Goal: Information Seeking & Learning: Learn about a topic

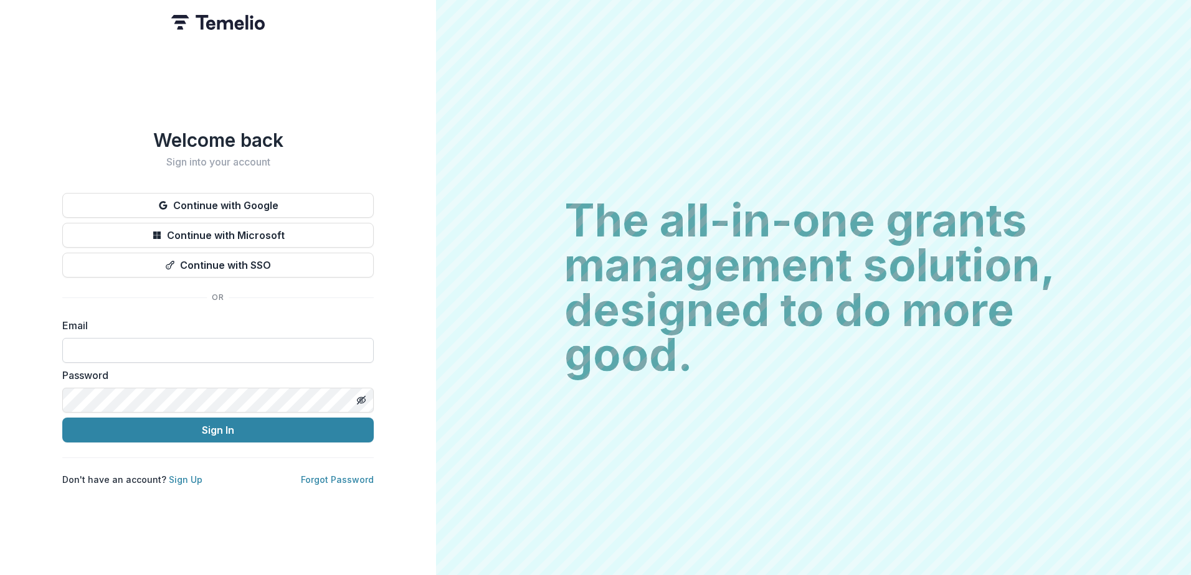
click at [248, 347] on input at bounding box center [217, 350] width 311 height 25
type input "**********"
click at [62, 418] on button "Sign In" at bounding box center [217, 430] width 311 height 25
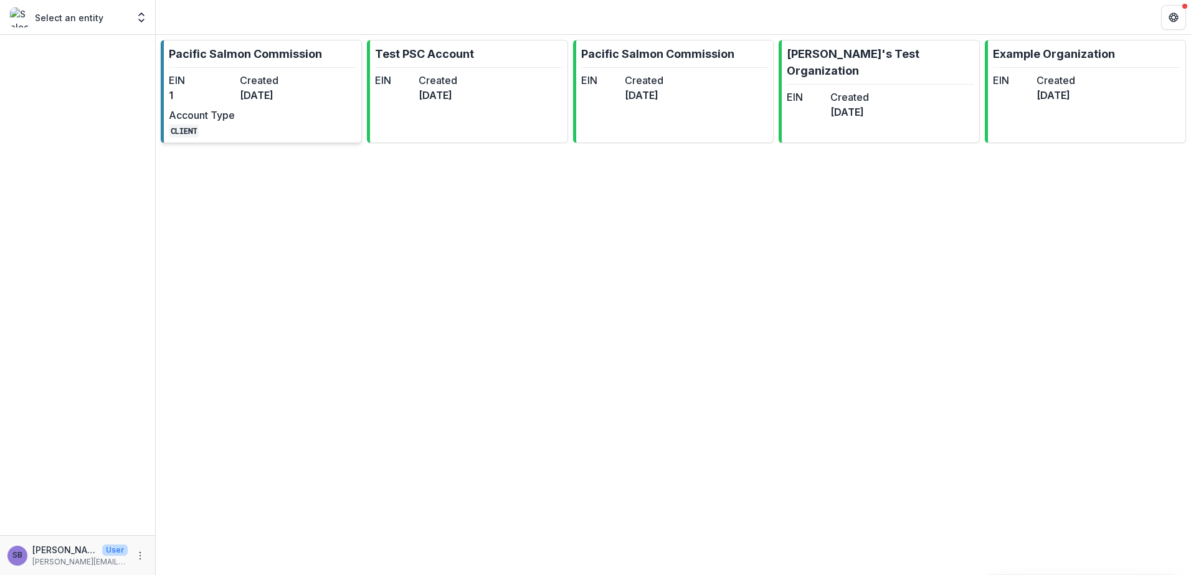
click at [265, 86] on dt "Created" at bounding box center [273, 80] width 66 height 15
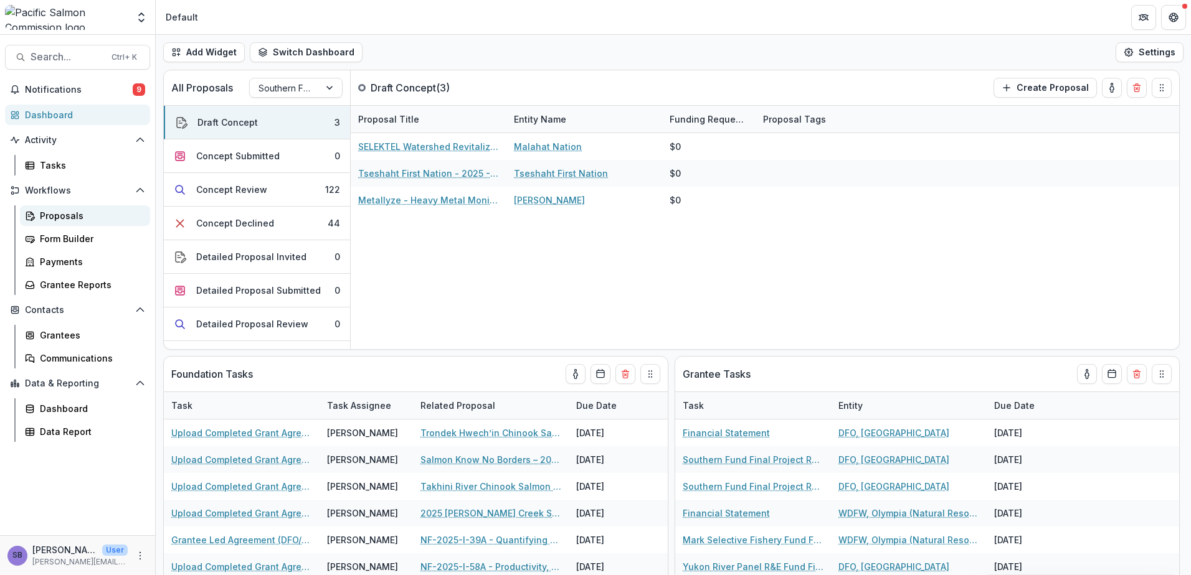
click at [74, 213] on div "Proposals" at bounding box center [90, 215] width 100 height 13
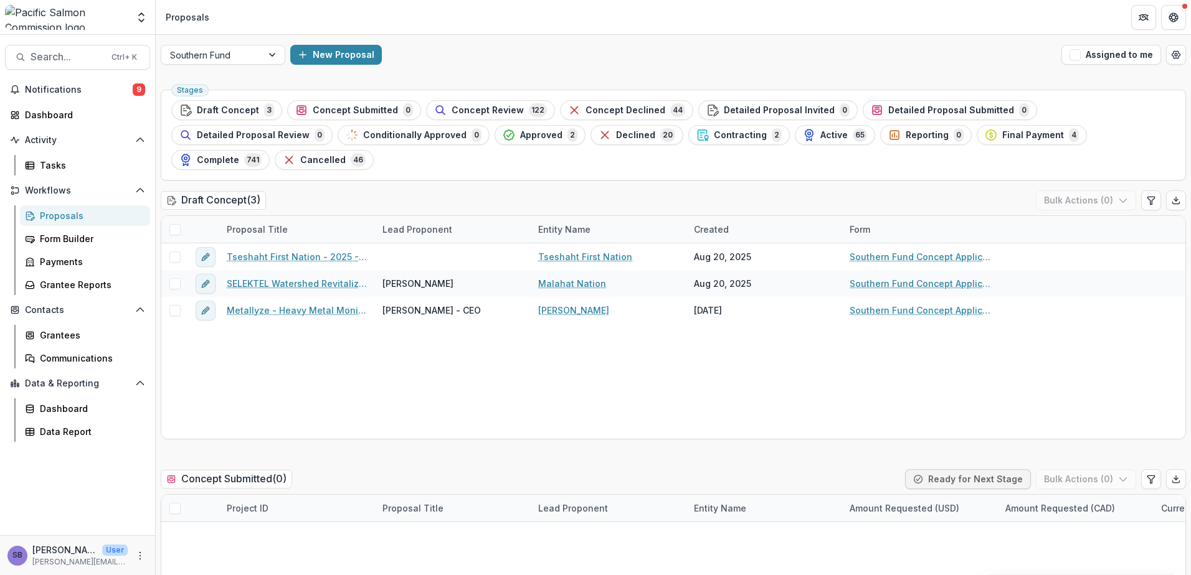
click at [258, 42] on div "Southern Fund New Proposal Assigned to me" at bounding box center [673, 55] width 1035 height 40
click at [258, 55] on div "Southern Fund" at bounding box center [211, 55] width 101 height 18
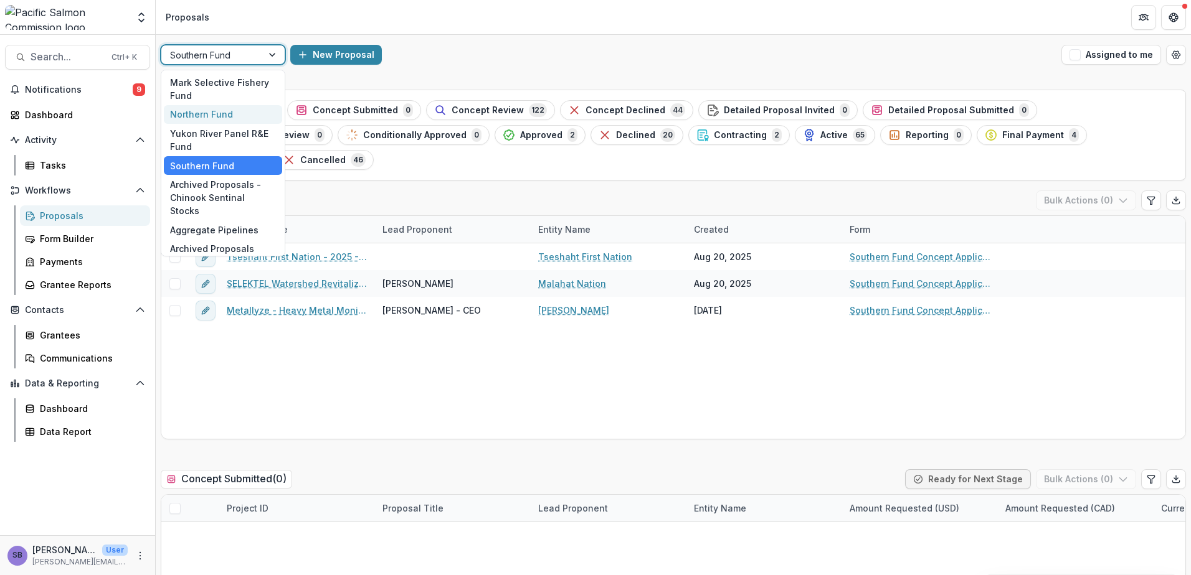
click at [238, 115] on div "Northern Fund" at bounding box center [223, 114] width 118 height 19
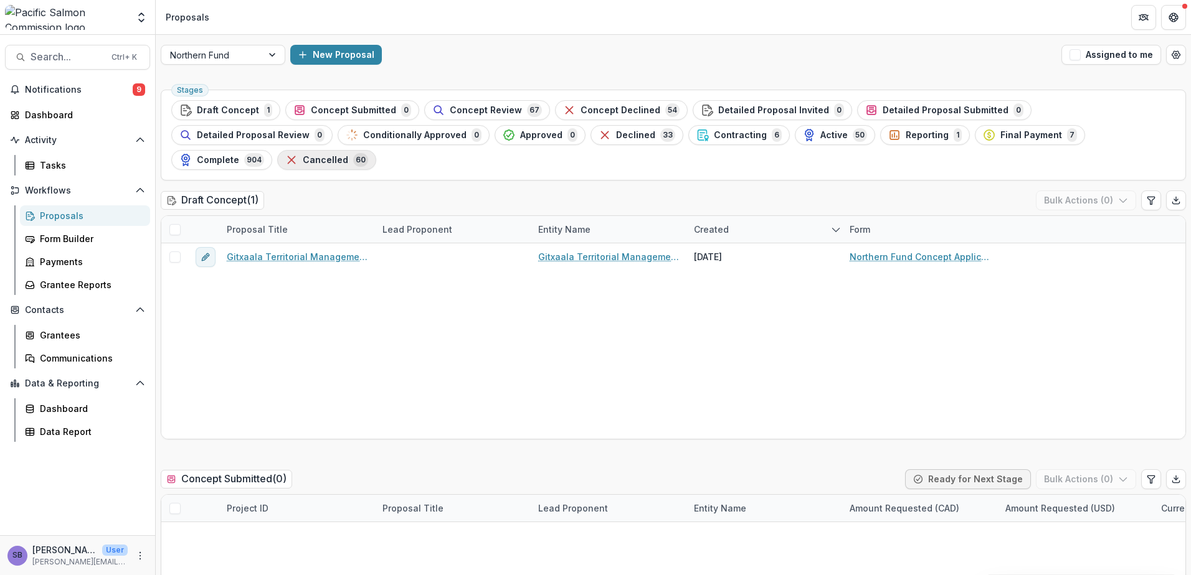
click at [348, 155] on span "Cancelled" at bounding box center [325, 160] width 45 height 11
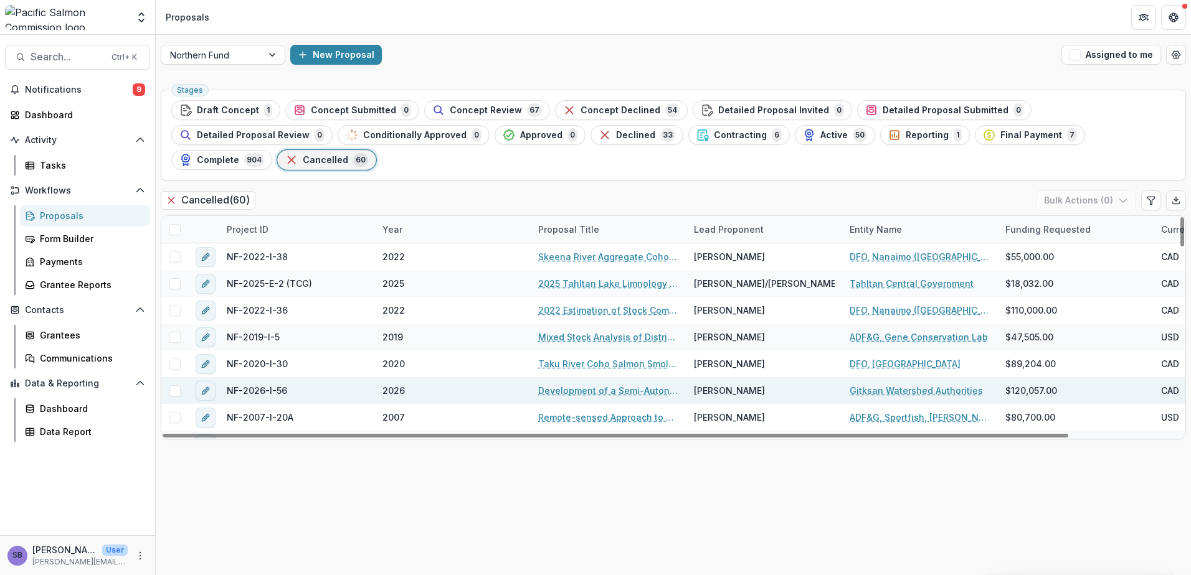
click at [554, 384] on link "Development of a Semi-Autonomous Smolt Enumeration System for the Swan/[PERSON_…" at bounding box center [608, 390] width 141 height 13
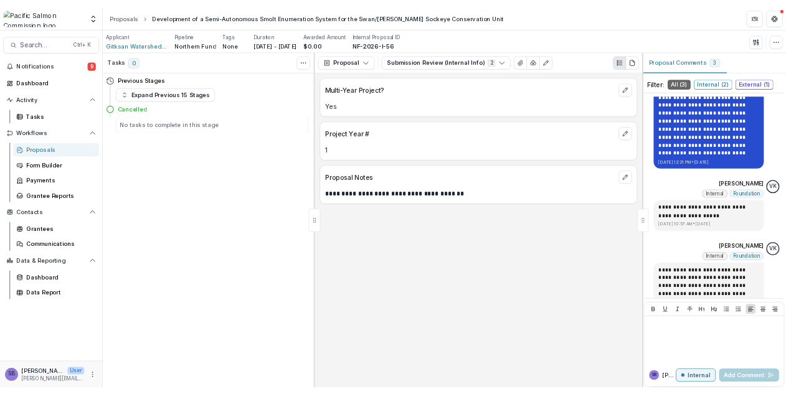
scroll to position [142, 0]
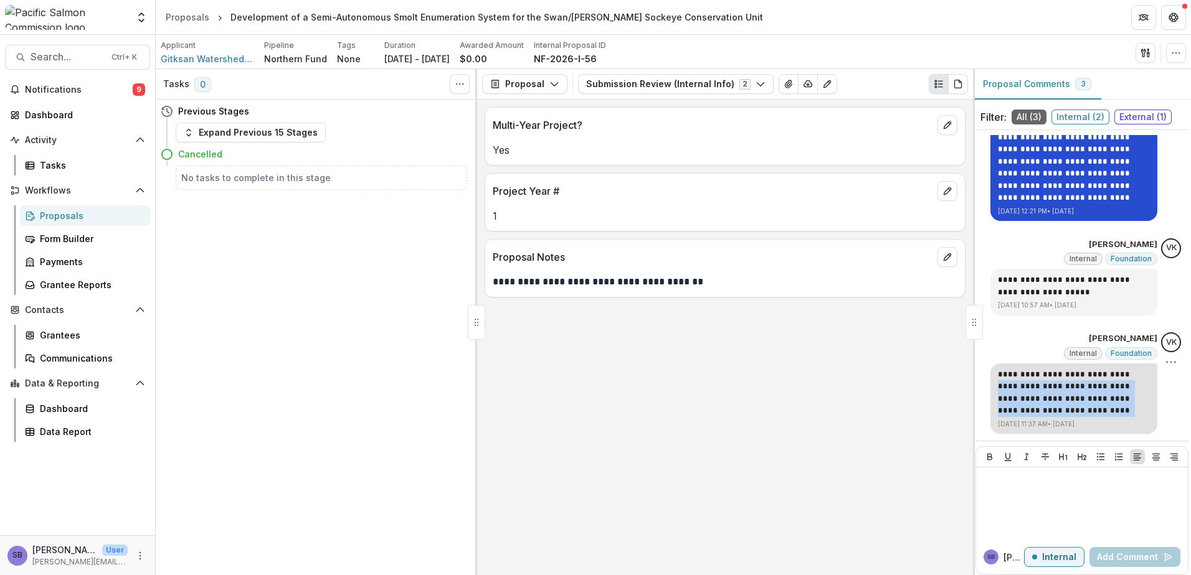
drag, startPoint x: 991, startPoint y: 388, endPoint x: 1141, endPoint y: 409, distance: 152.2
click at [1141, 409] on p "**********" at bounding box center [1074, 393] width 152 height 49
copy p "**********"
click at [629, 83] on button "Submission Review (Internal Info) 2" at bounding box center [676, 84] width 196 height 20
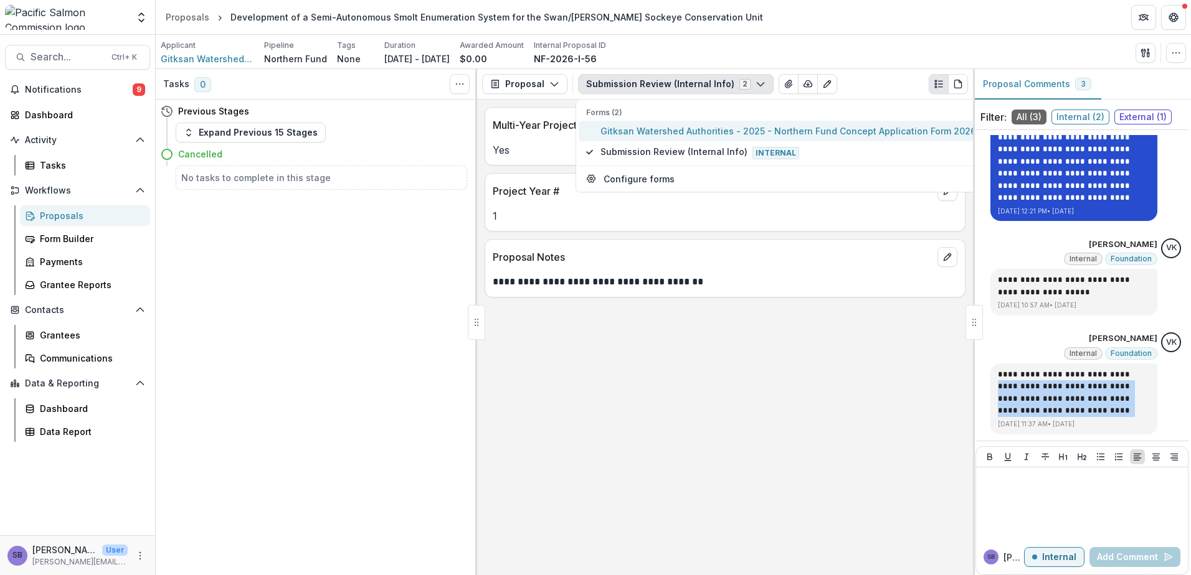
click at [630, 126] on span "Gitksan Watershed Authorities - 2025 - Northern Fund Concept Application Form 2…" at bounding box center [787, 131] width 375 height 13
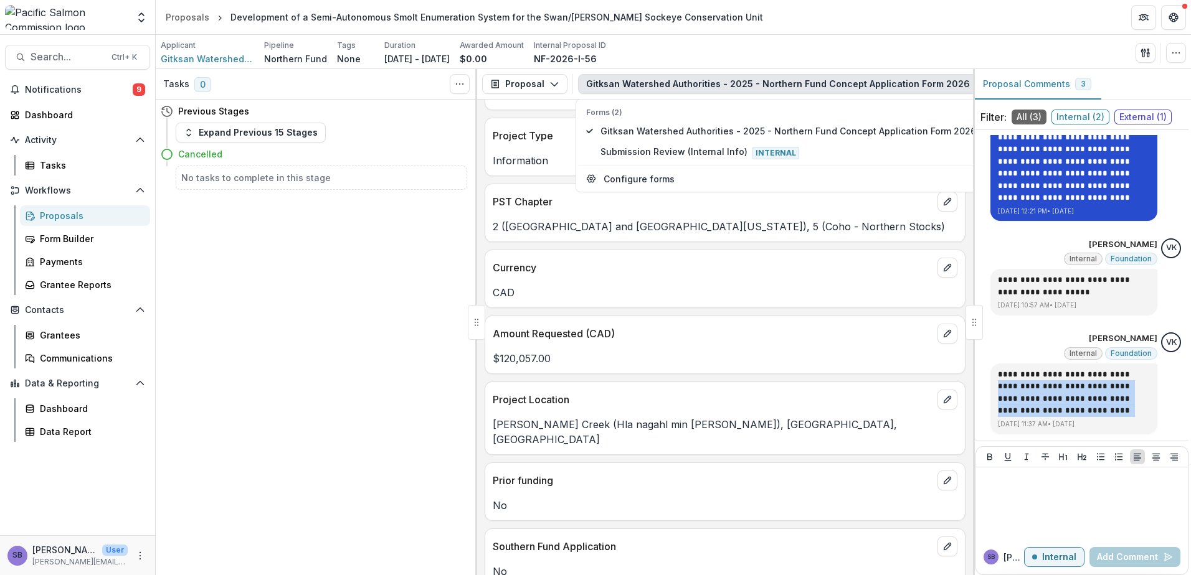
scroll to position [581, 0]
